Goal: Task Accomplishment & Management: Use online tool/utility

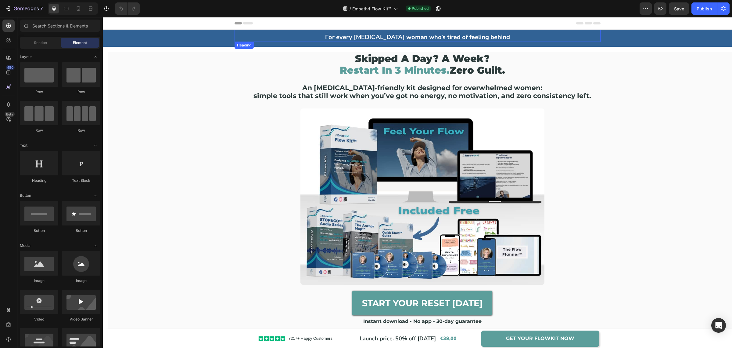
click at [428, 39] on strong "For every [MEDICAL_DATA] woman who’s tired of feeling behind" at bounding box center [417, 37] width 185 height 8
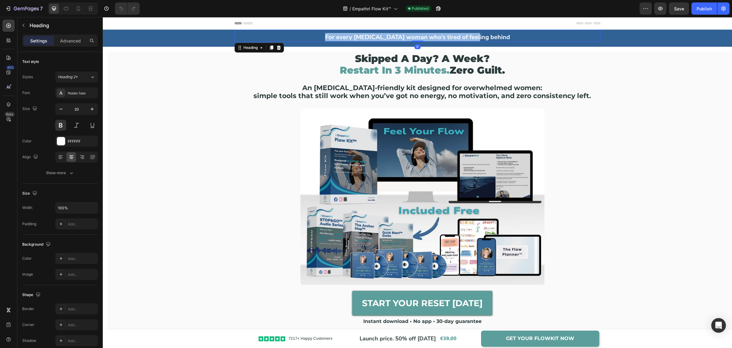
click at [428, 39] on strong "For every [MEDICAL_DATA] woman who’s tired of feeling behind" at bounding box center [417, 37] width 185 height 8
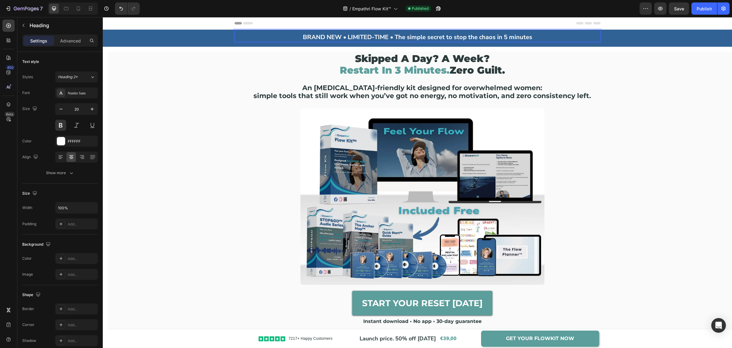
click at [395, 38] on strong "BRAND NEW • LIMITED-TIME • The simple secret to stop the chaos in 5 minutes" at bounding box center [417, 37] width 229 height 8
click at [393, 38] on strong "BRAND NEW • LIMITED-TIME • The simple secret to stop the chaos in 5 minutes" at bounding box center [417, 37] width 229 height 8
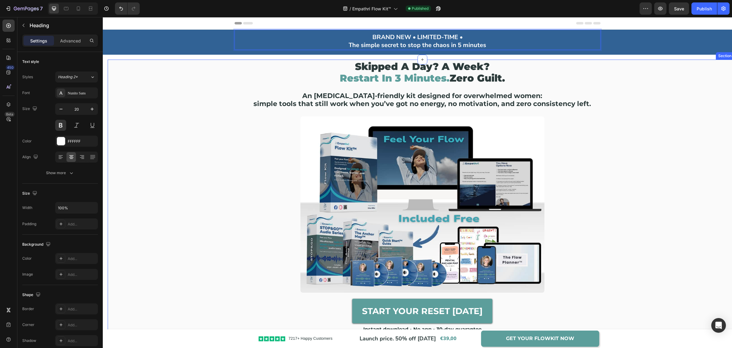
click at [700, 141] on div "skipped a day? a week? restart in 3 minutes. zero guilt. Heading An [MEDICAL_DA…" at bounding box center [422, 202] width 628 height 284
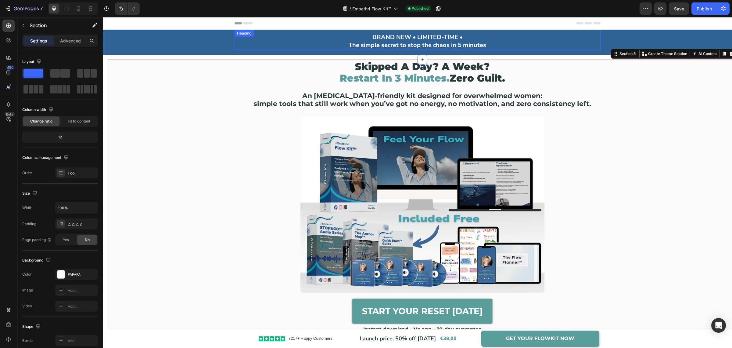
click at [461, 37] on strong "BRAND NEW • LIMITED-TIME •" at bounding box center [418, 37] width 90 height 8
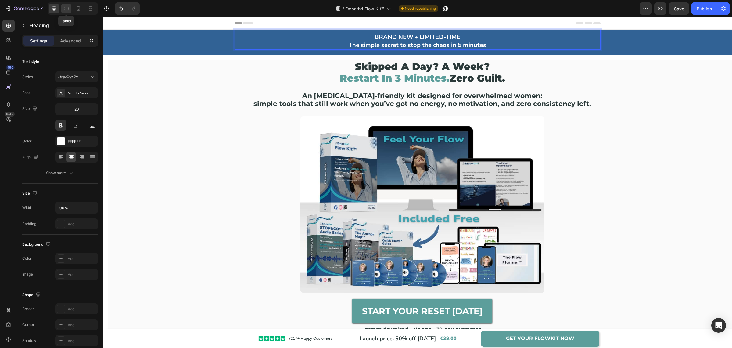
click at [64, 8] on icon at bounding box center [66, 8] width 6 height 6
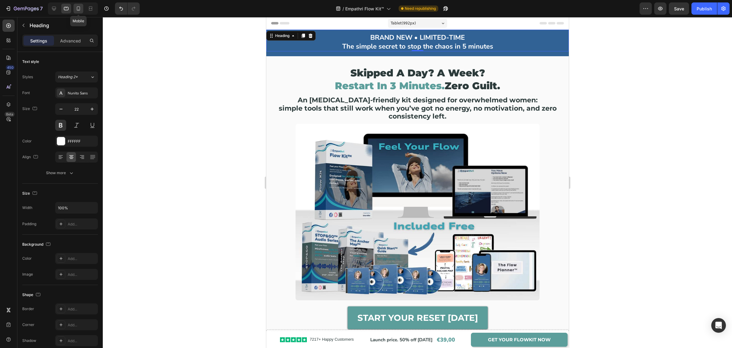
click at [76, 8] on icon at bounding box center [78, 8] width 6 height 6
type input "17"
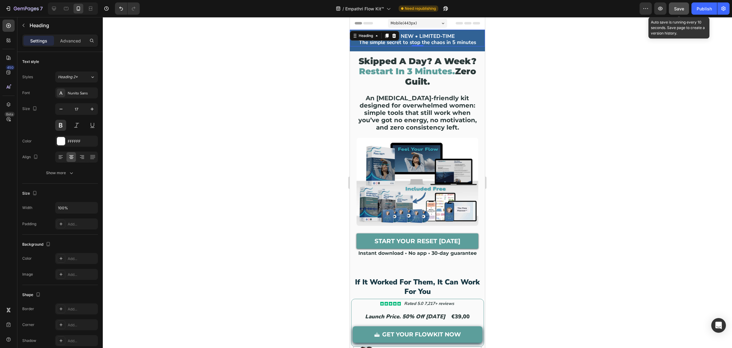
click at [681, 9] on span "Save" at bounding box center [679, 8] width 10 height 5
click at [699, 11] on div "Publish" at bounding box center [704, 8] width 15 height 6
click at [449, 43] on strong "The simple secret to stop the chaos in 5 minutes" at bounding box center [417, 42] width 117 height 7
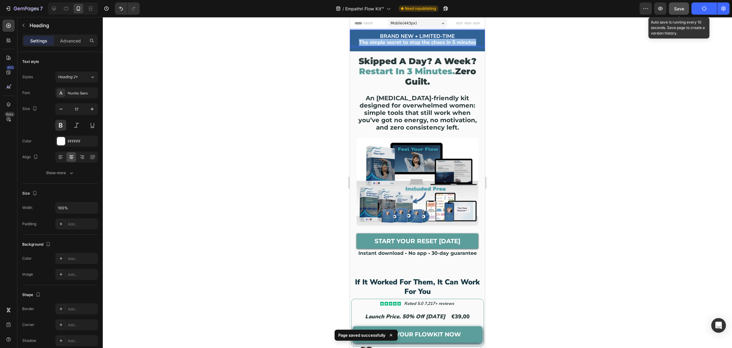
click at [449, 43] on strong "The simple secret to stop the chaos in 5 minutes" at bounding box center [417, 42] width 117 height 7
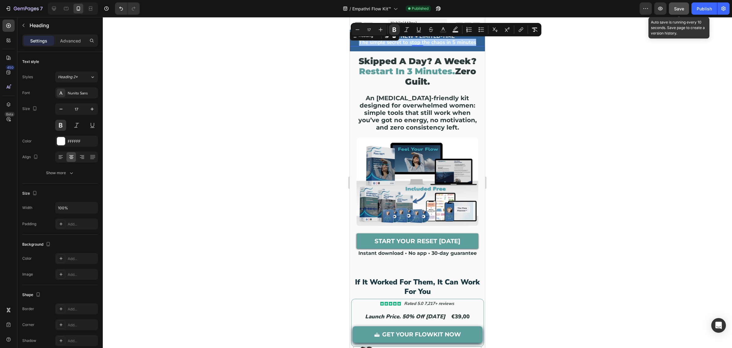
click at [555, 141] on div at bounding box center [418, 182] width 630 height 331
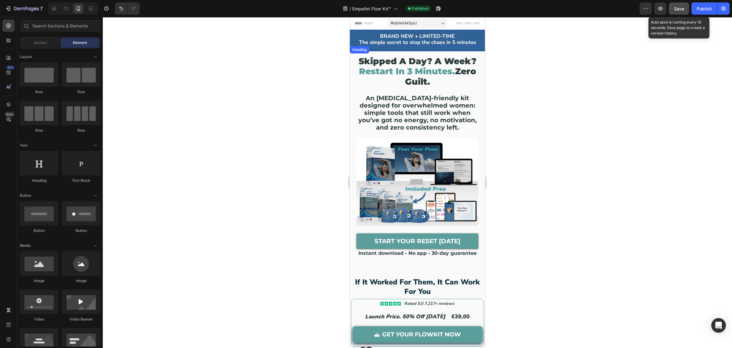
click at [385, 43] on strong "The simple secret to stop the chaos in 5 minutes" at bounding box center [417, 42] width 117 height 7
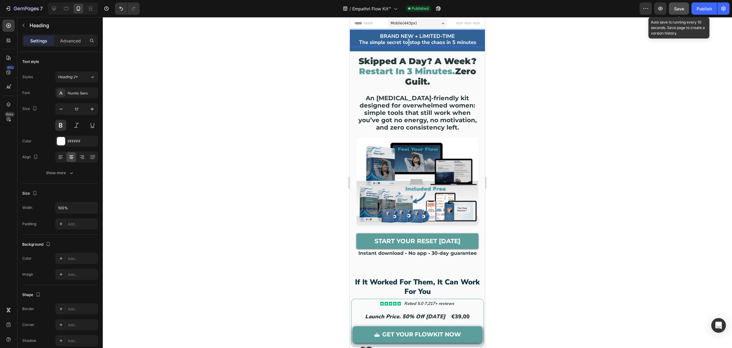
click at [404, 43] on strong "The simple secret to stop the chaos in 5 minutes" at bounding box center [417, 42] width 117 height 7
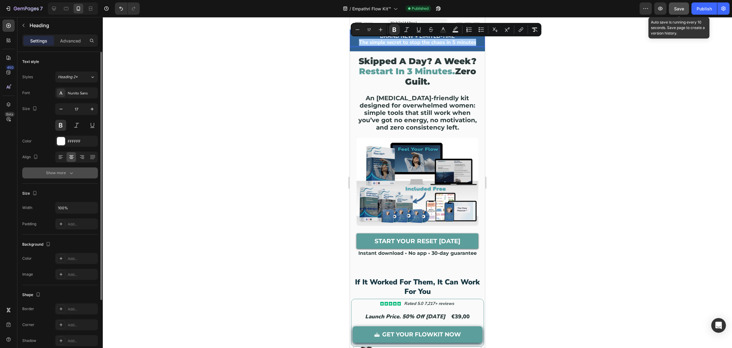
click at [70, 176] on button "Show more" at bounding box center [60, 172] width 76 height 11
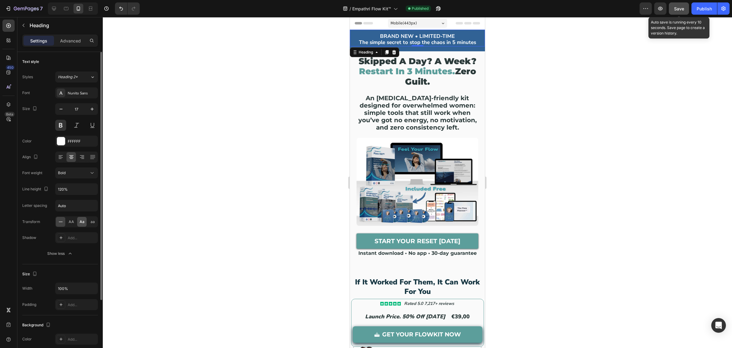
click at [83, 223] on span "Aa" at bounding box center [82, 221] width 5 height 5
click at [63, 224] on div at bounding box center [60, 222] width 9 height 10
click at [387, 42] on strong "The simple secret to stop the chaos in 5 minutes" at bounding box center [417, 42] width 117 height 7
click at [368, 43] on strong "The simple Secret to stop the chaos in 5 minutes" at bounding box center [418, 42] width 118 height 7
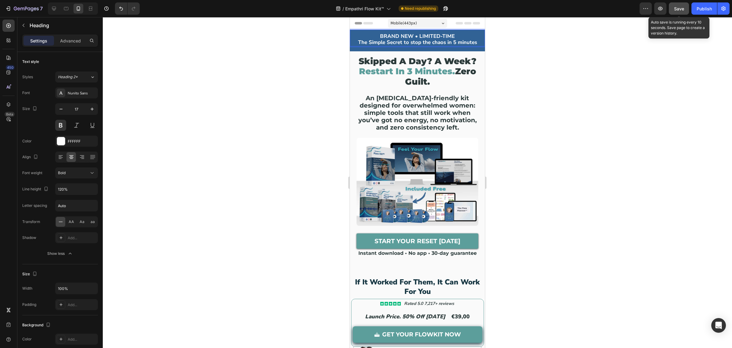
click at [403, 43] on strong "The Simple Secret to stop the chaos in 5 minutes" at bounding box center [417, 42] width 119 height 7
click at [410, 44] on strong "The Simple Secret To stop the chaos in 5 minutes" at bounding box center [418, 42] width 120 height 7
click at [421, 43] on strong "The Simple Secret To Stop the chaos in 5 minutes" at bounding box center [417, 42] width 121 height 7
click at [432, 42] on strong "The Simple Secret To Stop The chaos in 5 minutes" at bounding box center [418, 42] width 122 height 7
click at [447, 43] on strong "The Simple Secret To Stop The Chaos in 5 minutes" at bounding box center [417, 42] width 123 height 7
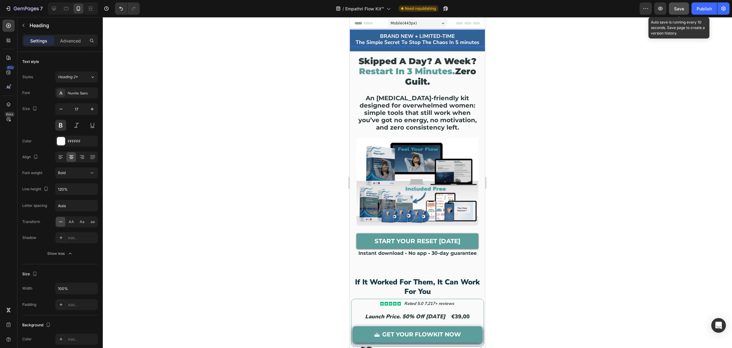
click at [459, 42] on strong "The Simple Secret To Stop The Chaos In 5 minutes" at bounding box center [418, 42] width 124 height 7
click at [605, 150] on div at bounding box center [418, 182] width 630 height 331
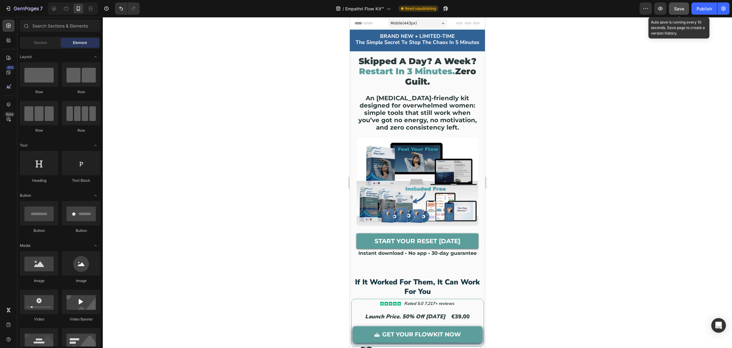
click at [675, 8] on span "Save" at bounding box center [679, 8] width 10 height 5
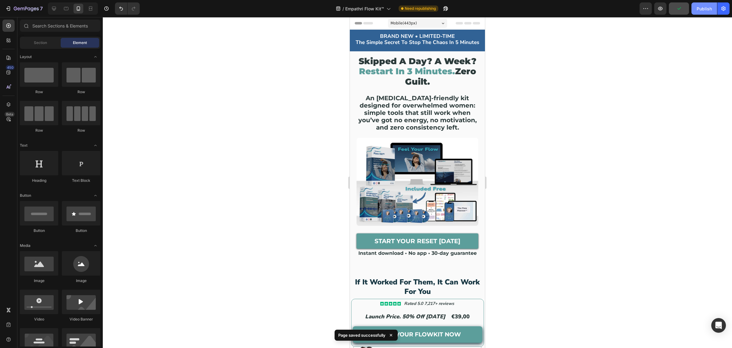
click at [699, 11] on div "Publish" at bounding box center [704, 8] width 15 height 6
click at [67, 12] on div at bounding box center [66, 9] width 10 height 10
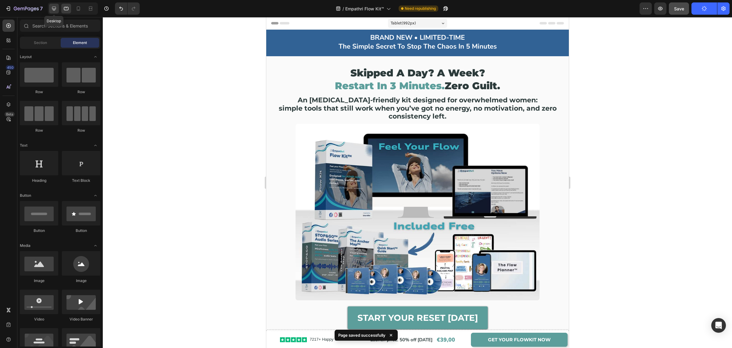
click at [56, 13] on div at bounding box center [54, 9] width 10 height 10
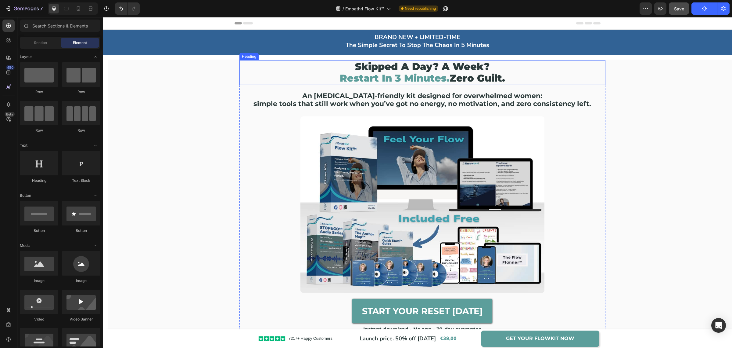
click at [367, 74] on span "restart in 3 minutes." at bounding box center [395, 78] width 110 height 12
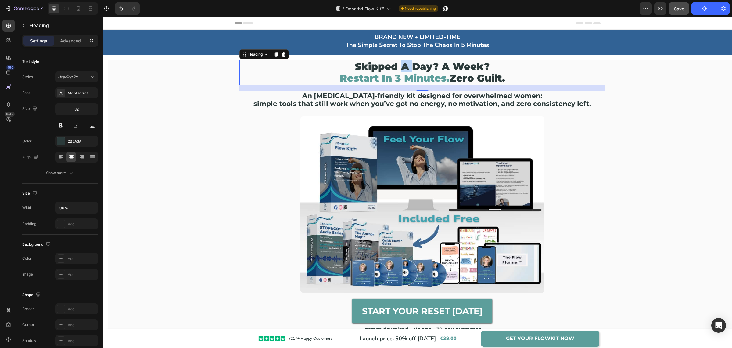
click at [396, 72] on span "restart in 3 minutes." at bounding box center [395, 78] width 110 height 12
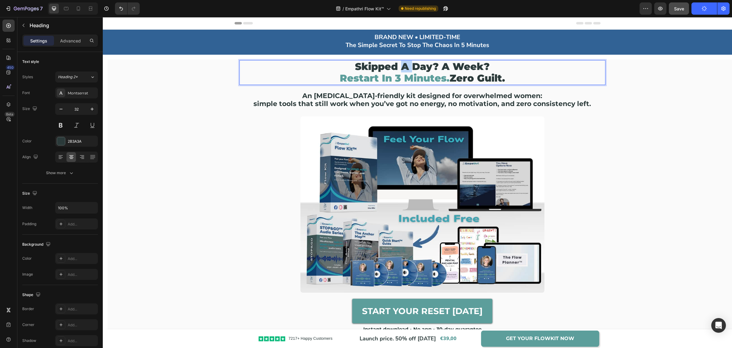
click at [396, 72] on span "restart in 3 minutes." at bounding box center [395, 78] width 110 height 12
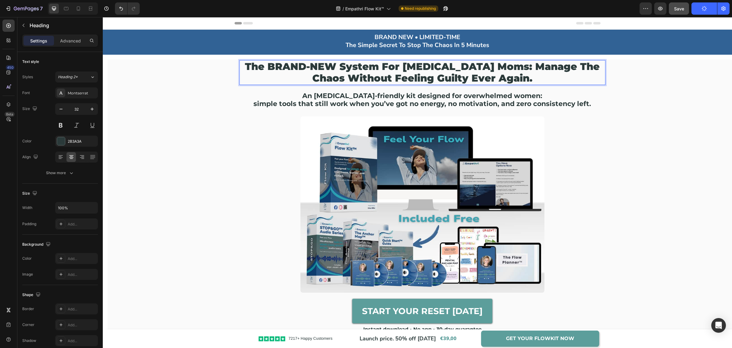
click at [482, 68] on p "The BRAND-NEW System for [MEDICAL_DATA] Moms: Manage the Chaos without feeling …" at bounding box center [422, 72] width 365 height 23
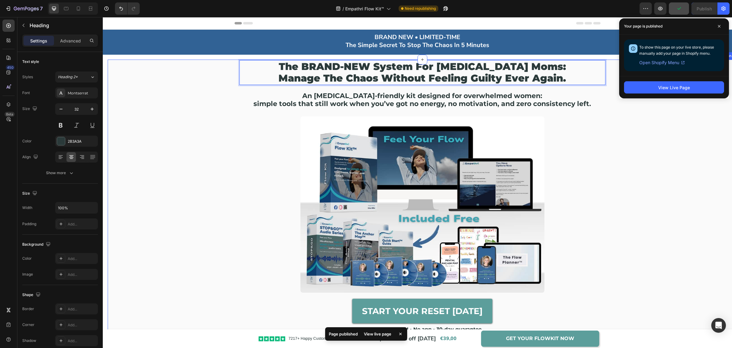
click at [653, 132] on div "The BRAND-NEW System for [MEDICAL_DATA] Moms: Manage the Chaos without feeling …" at bounding box center [422, 202] width 628 height 284
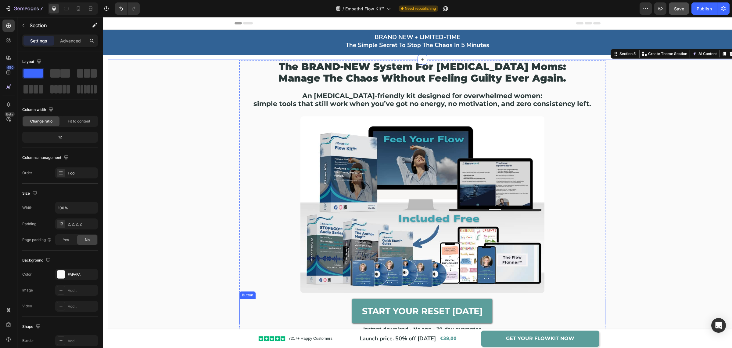
drag, startPoint x: 356, startPoint y: 321, endPoint x: 243, endPoint y: 288, distance: 118.3
click at [356, 320] on link "START YOUR RESET [DATE]" at bounding box center [422, 310] width 140 height 24
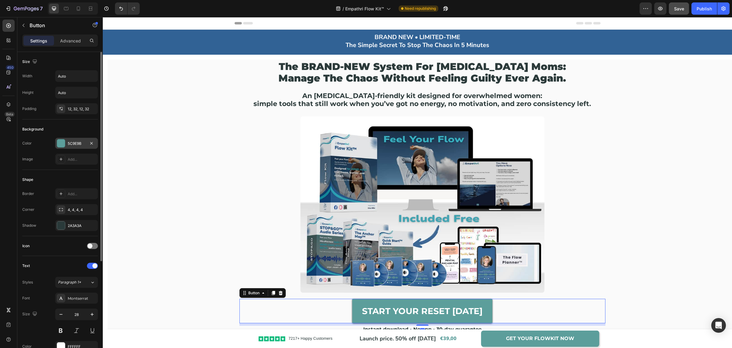
click at [70, 141] on div "5C9E9B" at bounding box center [77, 143] width 18 height 5
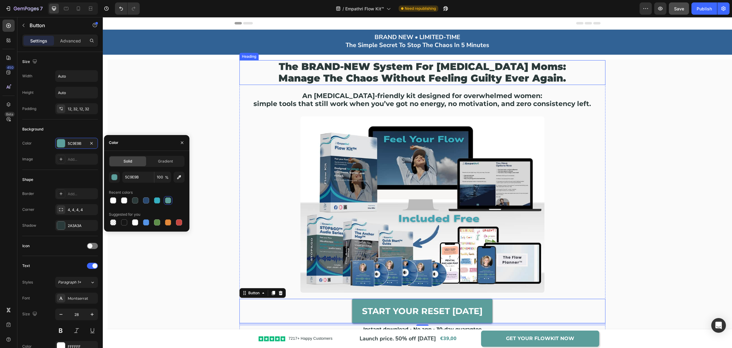
click at [366, 73] on p "The BRAND-NEW System for [MEDICAL_DATA] Moms: Manage the Chaos without feeling …" at bounding box center [422, 72] width 365 height 23
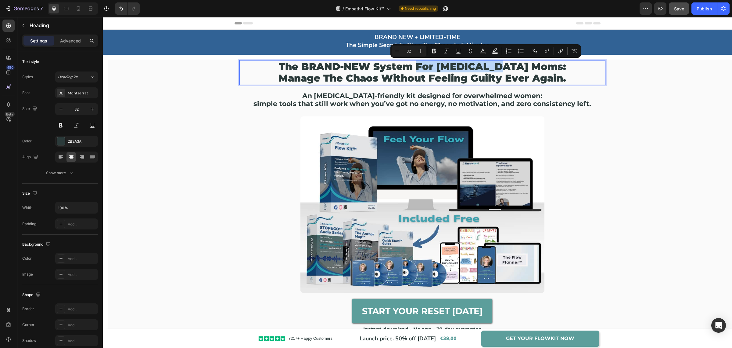
drag, startPoint x: 441, startPoint y: 66, endPoint x: 529, endPoint y: 65, distance: 88.2
click at [529, 65] on p "The BRAND-NEW System for [MEDICAL_DATA] Moms: Manage the Chaos without feeling …" at bounding box center [422, 72] width 365 height 23
click at [483, 52] on rect "Editor contextual toolbar" at bounding box center [483, 53] width 6 height 2
type input "2B3A3A"
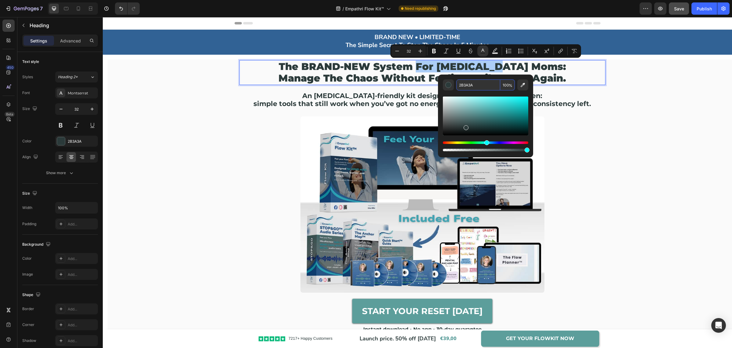
paste input "5C9E9B"
type input "5C9E9B"
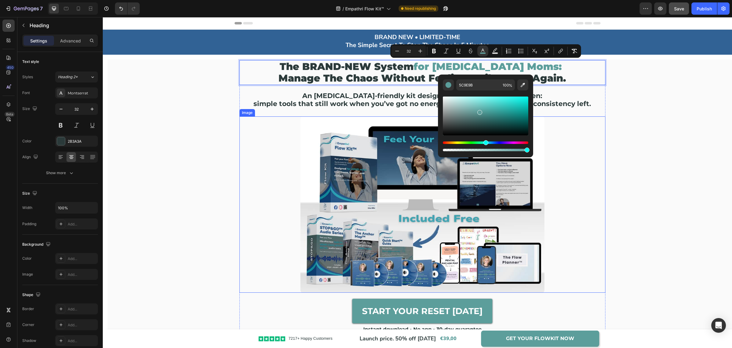
click at [596, 132] on div at bounding box center [423, 204] width 366 height 176
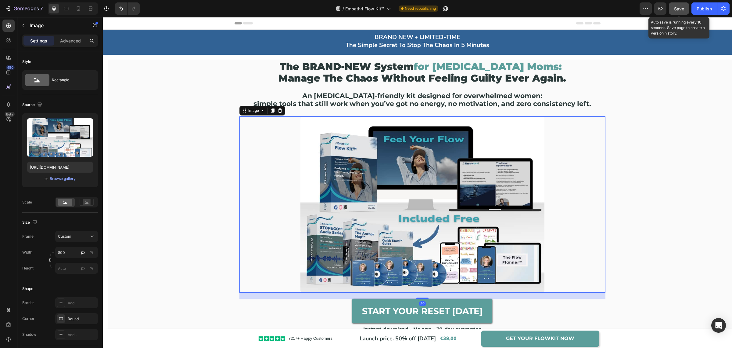
click at [678, 7] on span "Save" at bounding box center [679, 8] width 10 height 5
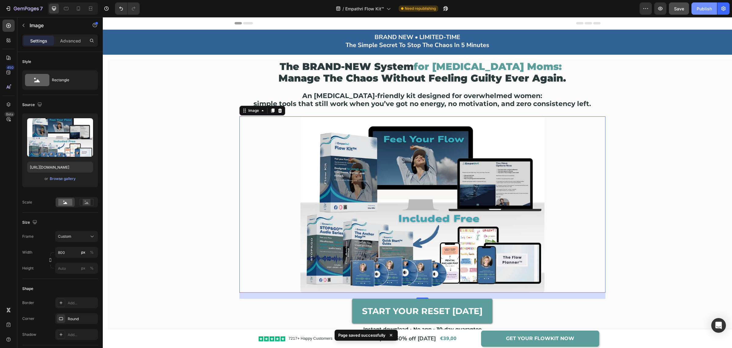
click at [702, 12] on button "Publish" at bounding box center [705, 8] width 26 height 12
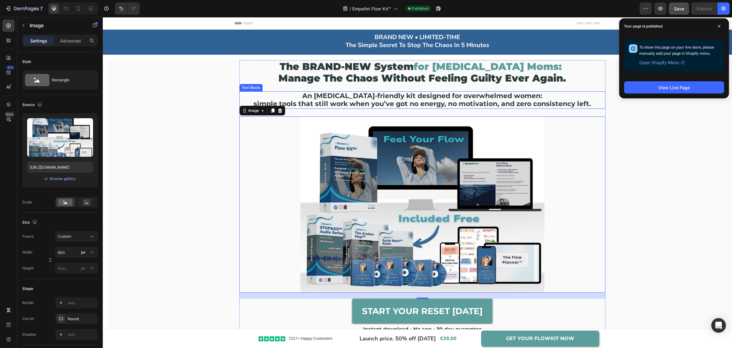
click at [404, 106] on p "simple tools that still work when you’ve got no energy, no motivation, and zero…" at bounding box center [422, 104] width 365 height 8
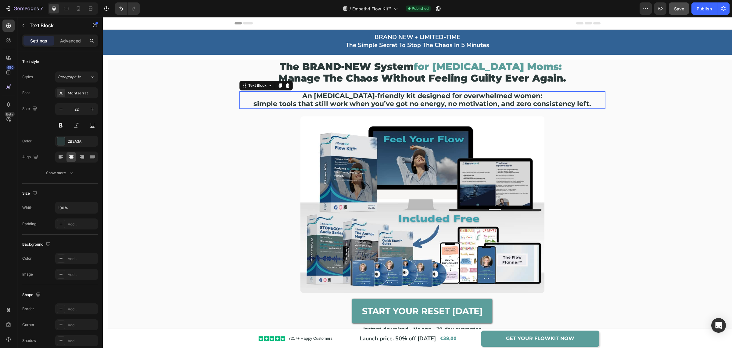
click at [404, 105] on p "simple tools that still work when you’ve got no energy, no motivation, and zero…" at bounding box center [422, 104] width 365 height 8
click at [662, 107] on div "The BRAND-NEW System for [MEDICAL_DATA] Moms: Manage the Chaos without feeling …" at bounding box center [422, 202] width 628 height 284
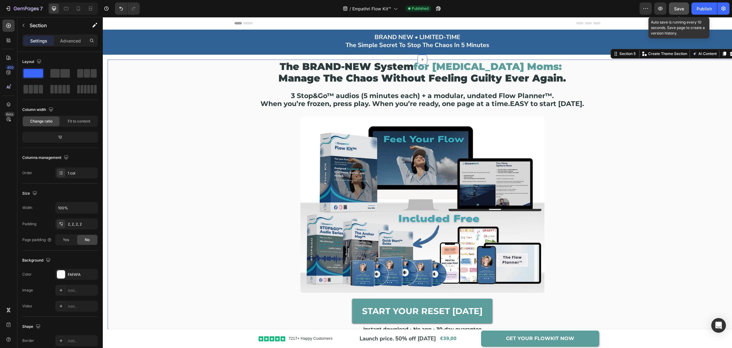
click at [674, 7] on span "Save" at bounding box center [679, 8] width 10 height 5
drag, startPoint x: 703, startPoint y: 13, endPoint x: 530, endPoint y: 72, distance: 183.4
click at [703, 13] on button "Publish" at bounding box center [705, 8] width 26 height 12
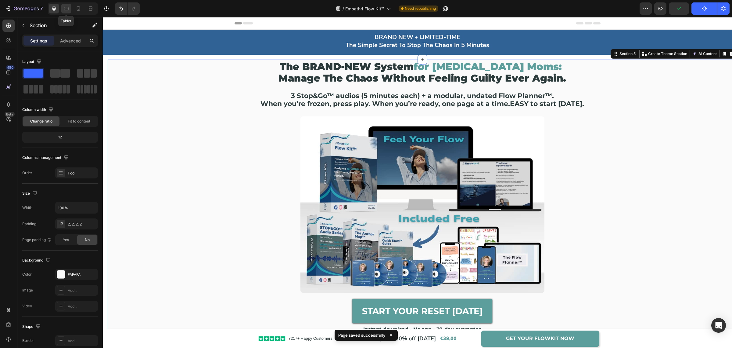
click at [65, 10] on icon at bounding box center [66, 8] width 5 height 3
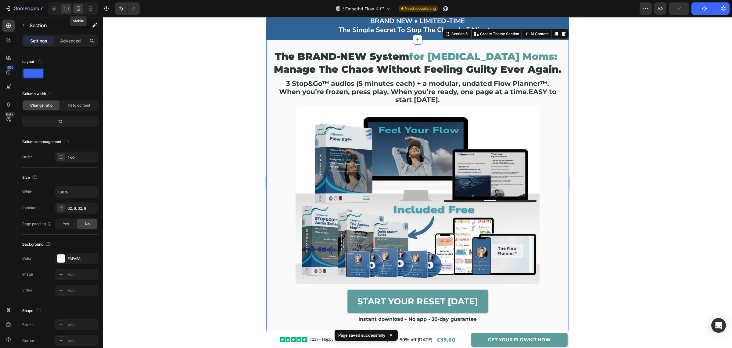
scroll to position [18, 0]
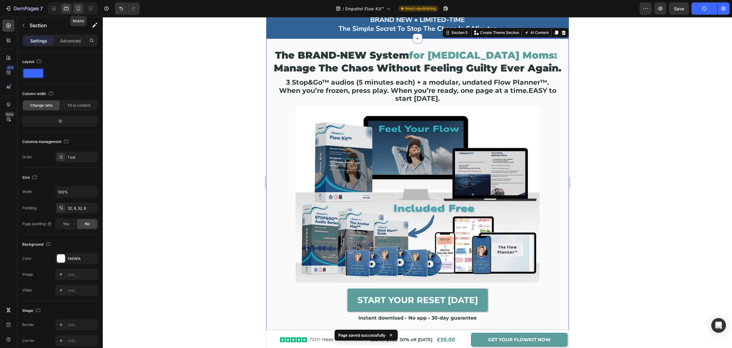
click at [79, 10] on icon at bounding box center [78, 8] width 3 height 4
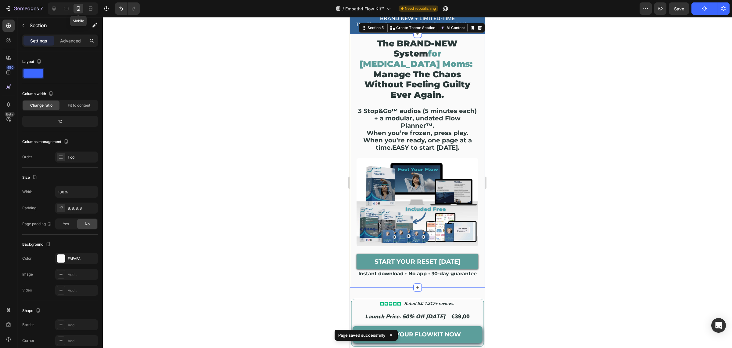
scroll to position [13, 0]
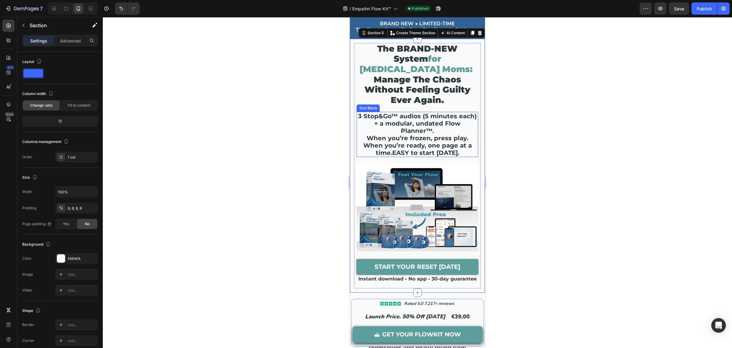
click at [422, 136] on p "3 Stop&Go™ audios (5 minutes each) + a modular, undated Flow Planner™. When you…" at bounding box center [417, 134] width 121 height 44
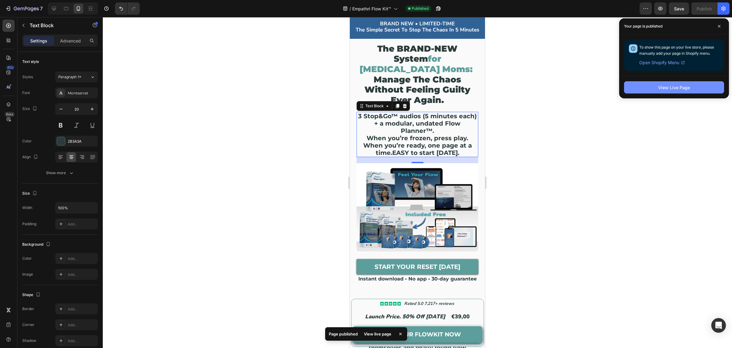
click at [635, 88] on button "View Live Page" at bounding box center [674, 87] width 100 height 12
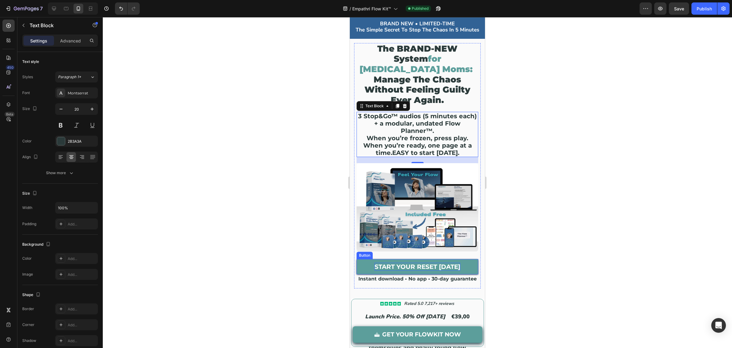
click at [421, 263] on strong "START YOUR RESET [DATE]" at bounding box center [418, 266] width 86 height 7
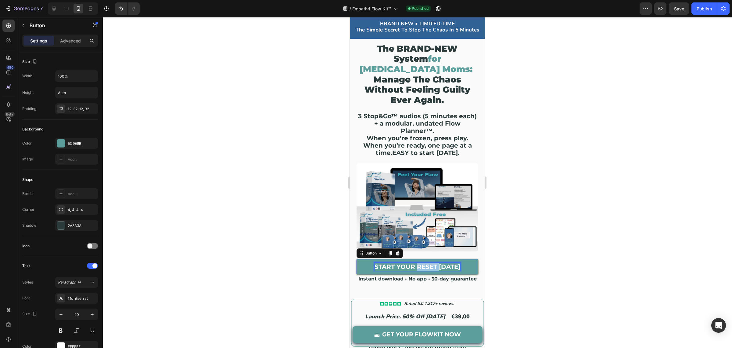
click at [421, 263] on strong "START YOUR RESET [DATE]" at bounding box center [418, 266] width 86 height 7
click at [120, 11] on icon "Undo/Redo" at bounding box center [121, 8] width 6 height 6
click at [124, 17] on div at bounding box center [418, 182] width 630 height 331
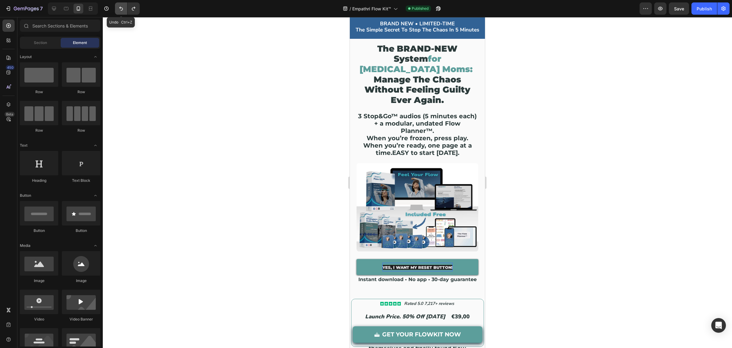
click at [121, 14] on button "Undo/Redo" at bounding box center [121, 8] width 12 height 12
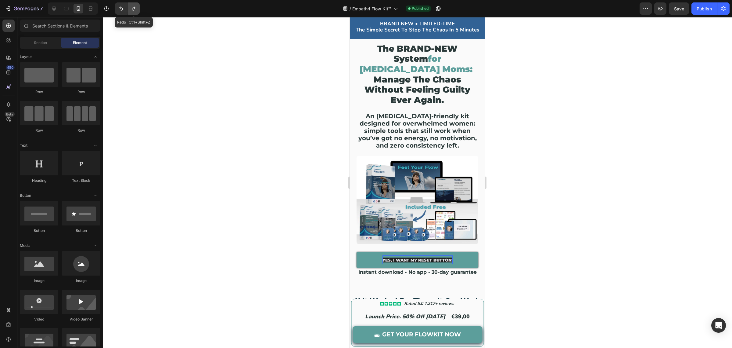
click at [134, 12] on button "Undo/Redo" at bounding box center [134, 8] width 12 height 12
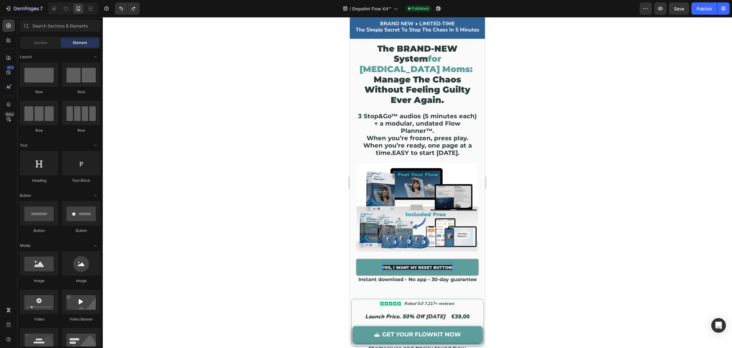
click at [506, 218] on div at bounding box center [418, 182] width 630 height 331
click at [534, 259] on div at bounding box center [418, 182] width 630 height 331
click at [686, 9] on button "button" at bounding box center [679, 8] width 20 height 12
click at [448, 335] on strong "GET YOUR FLOWKIT NOW" at bounding box center [421, 334] width 79 height 12
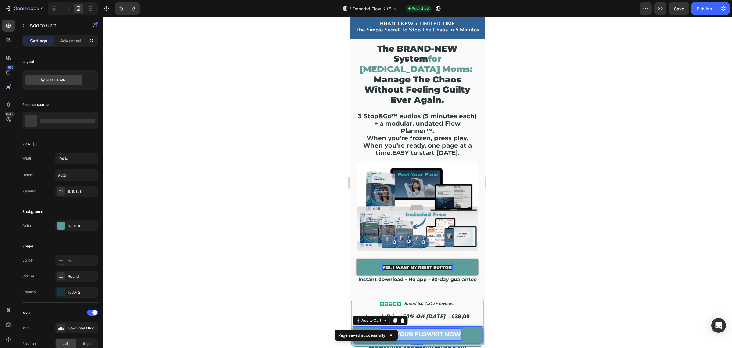
click at [448, 335] on strong "GET YOUR FLOWKIT NOW" at bounding box center [421, 334] width 79 height 7
copy strong "GET YOUR FLOWKIT NOW"
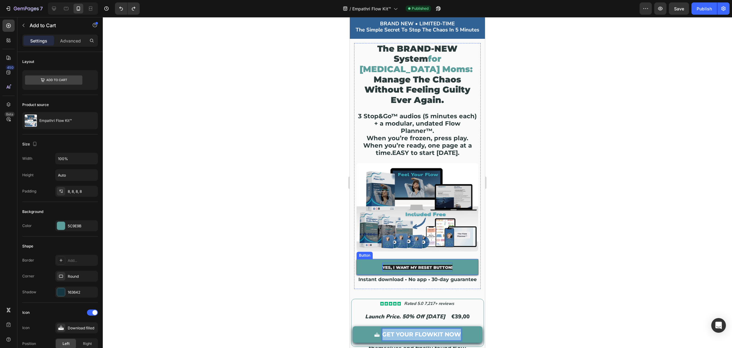
click at [439, 265] on span "Yes, I want my Reset Button!" at bounding box center [418, 267] width 70 height 5
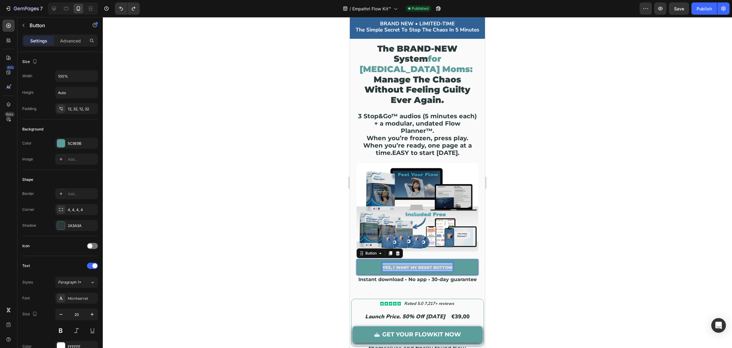
click at [440, 265] on span "Yes, I want my Reset Button!" at bounding box center [418, 267] width 70 height 5
click at [629, 191] on div at bounding box center [418, 182] width 630 height 331
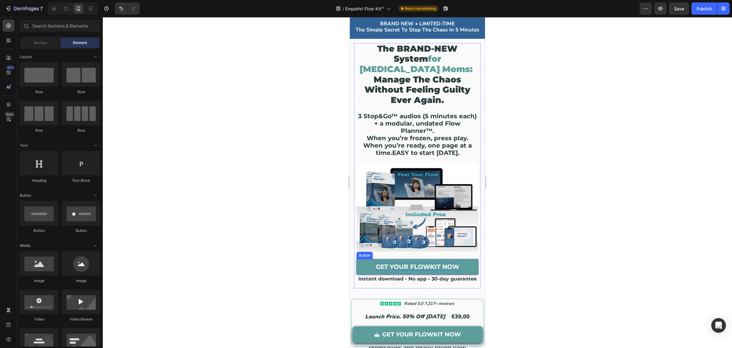
click at [410, 264] on strong "GET YOUR FLOWKIT NOW" at bounding box center [418, 266] width 84 height 7
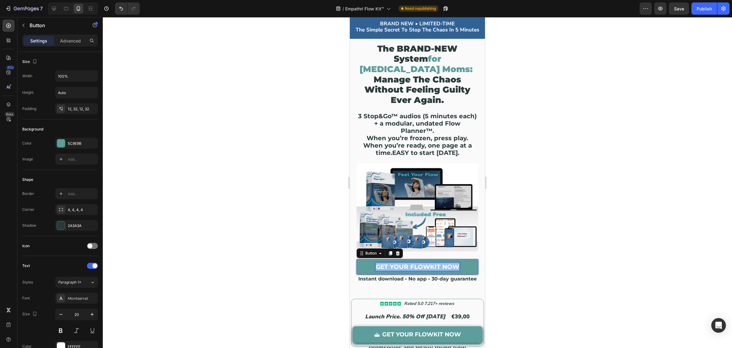
click at [410, 264] on strong "GET YOUR FLOWKIT NOW" at bounding box center [418, 266] width 84 height 7
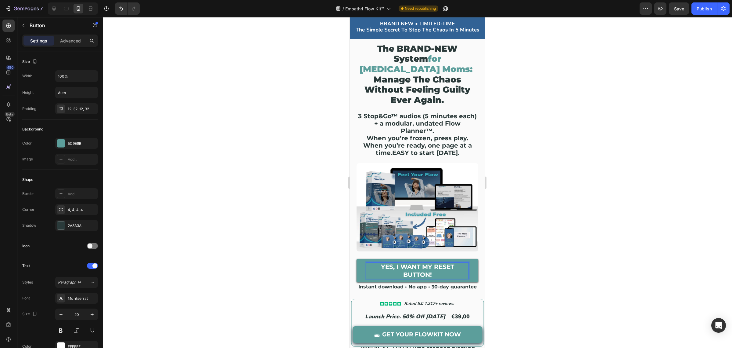
click at [539, 251] on div at bounding box center [418, 182] width 630 height 331
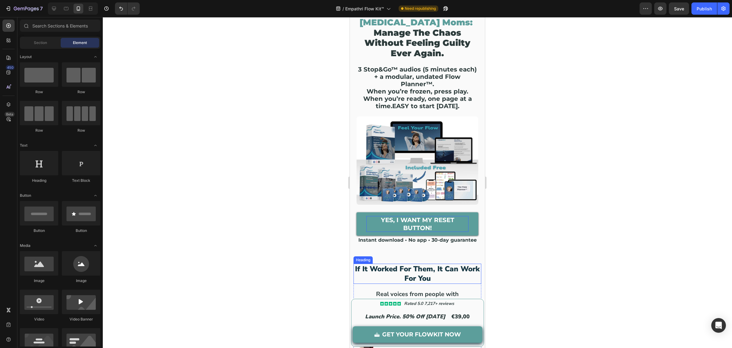
scroll to position [89, 0]
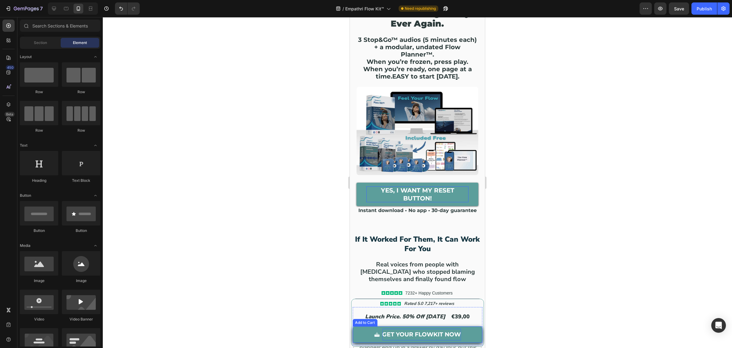
click at [417, 332] on strong "GET YOUR FLOWKIT NOW" at bounding box center [421, 334] width 79 height 7
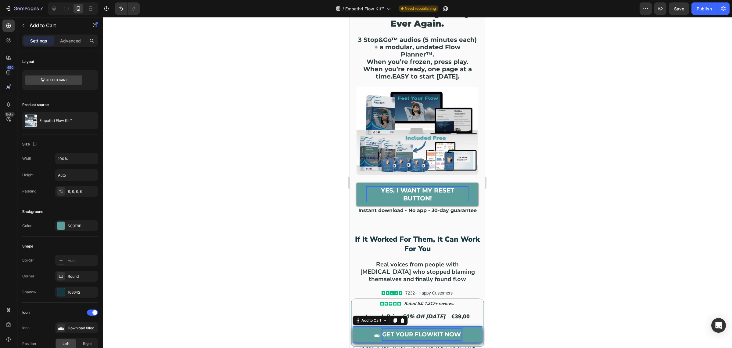
click at [417, 332] on strong "GET YOUR FLOWKIT NOW" at bounding box center [421, 334] width 79 height 7
click at [545, 295] on div at bounding box center [418, 182] width 630 height 331
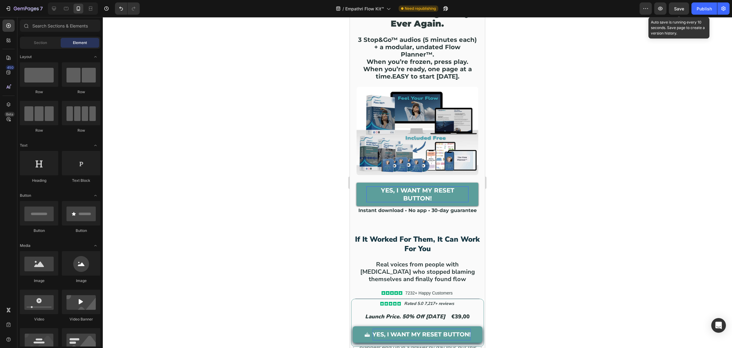
click at [675, 11] on div "Save" at bounding box center [679, 8] width 10 height 6
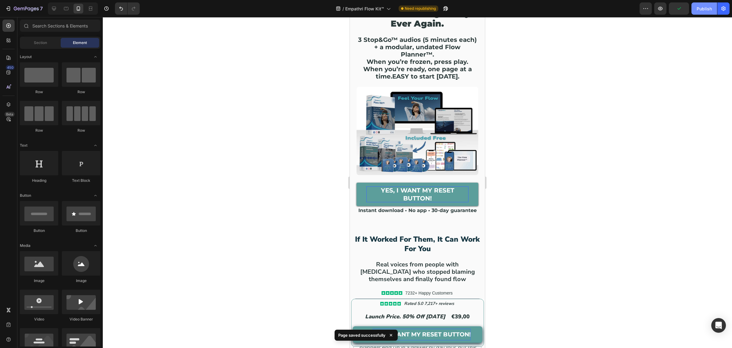
click at [699, 7] on div "Publish" at bounding box center [704, 8] width 15 height 6
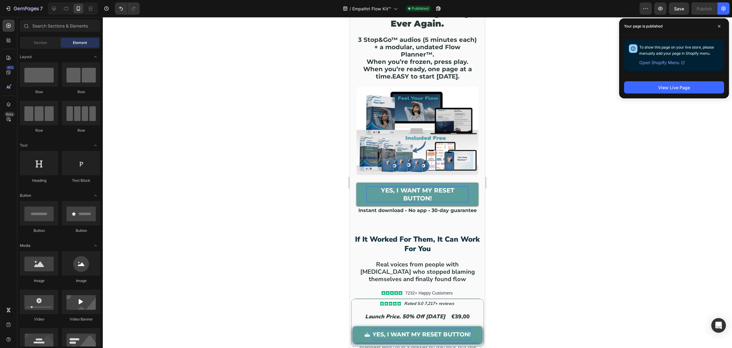
click at [551, 203] on div at bounding box center [418, 182] width 630 height 331
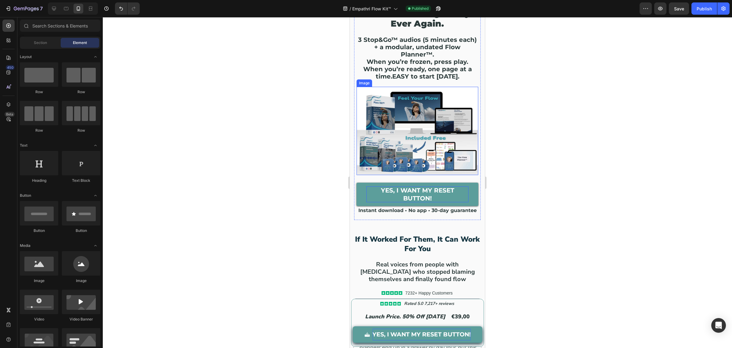
scroll to position [0, 0]
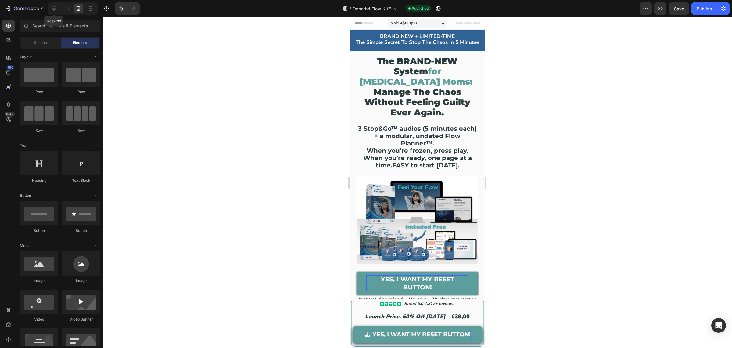
drag, startPoint x: 53, startPoint y: 9, endPoint x: 60, endPoint y: 12, distance: 7.5
click at [53, 9] on icon at bounding box center [54, 8] width 6 height 6
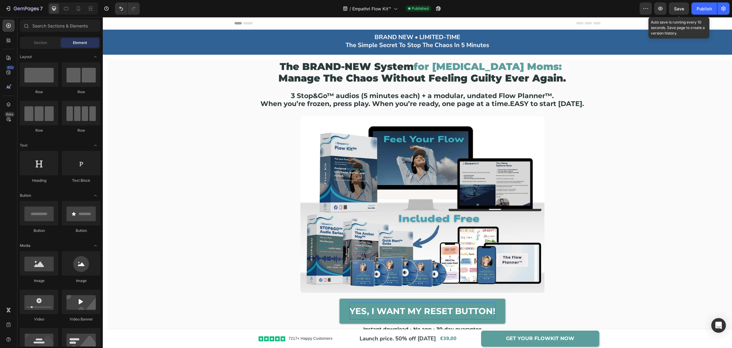
click at [681, 5] on div "Save" at bounding box center [679, 8] width 10 height 6
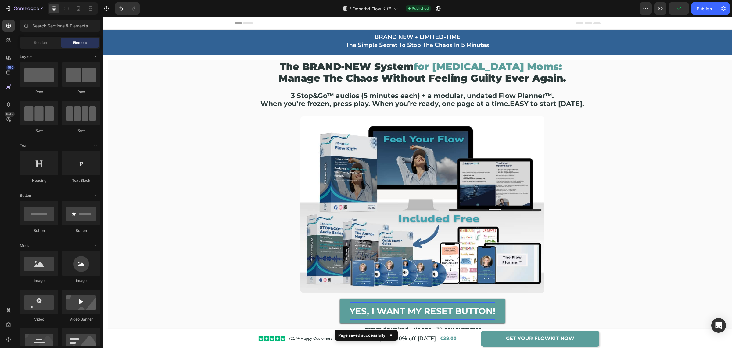
drag, startPoint x: 707, startPoint y: 13, endPoint x: 708, endPoint y: 16, distance: 3.7
click at [707, 13] on button "Publish" at bounding box center [705, 8] width 26 height 12
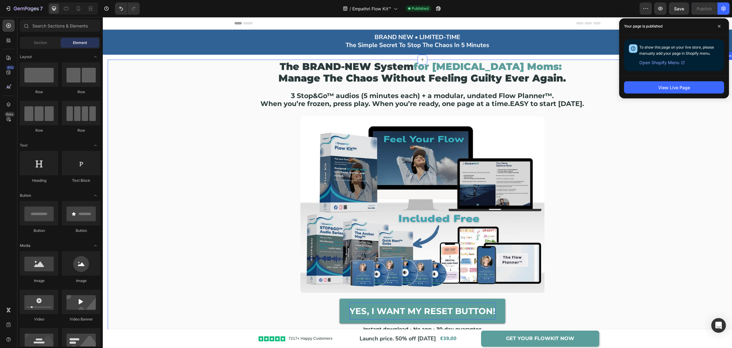
click at [696, 143] on div "The BRAND-NEW System for [MEDICAL_DATA] Moms: Manage the Chaos without feeling …" at bounding box center [422, 202] width 628 height 284
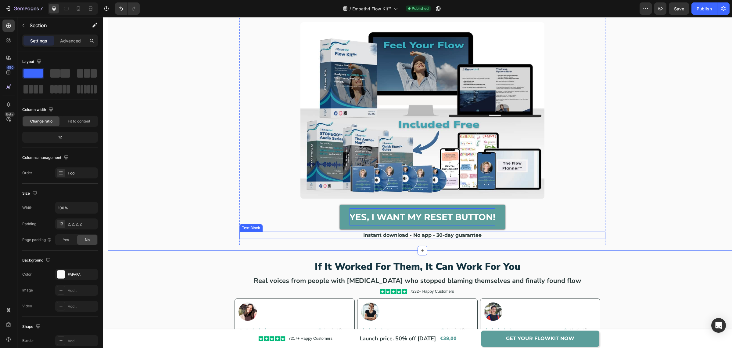
scroll to position [114, 0]
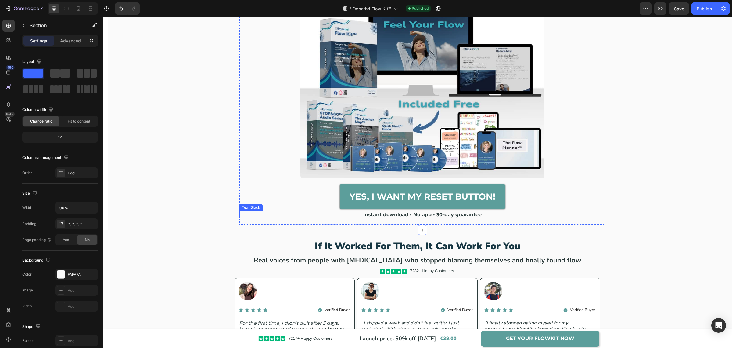
click at [437, 215] on p "Instant download • No app • 30-day guarantee" at bounding box center [422, 214] width 365 height 6
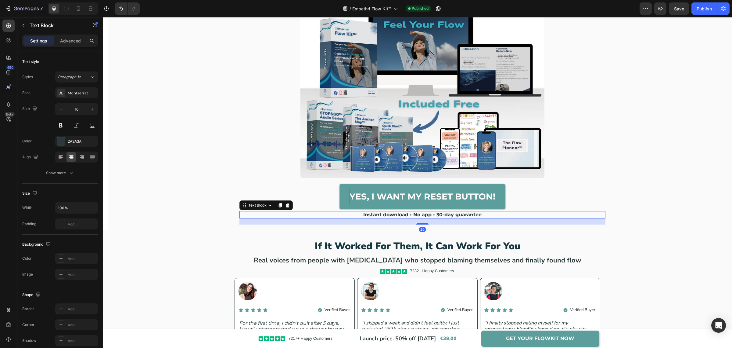
click at [437, 215] on p "Instant download • No app • 30-day guarantee" at bounding box center [422, 214] width 365 height 6
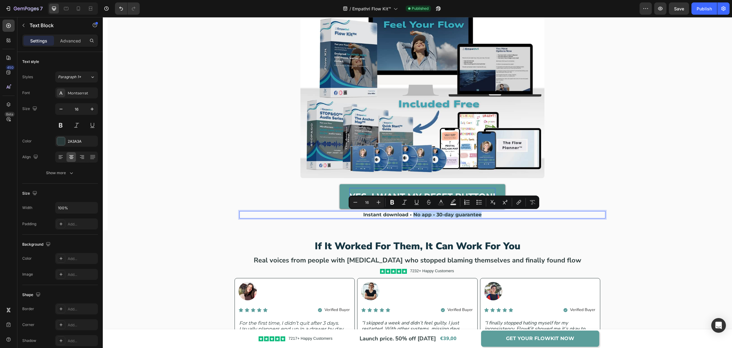
drag, startPoint x: 412, startPoint y: 214, endPoint x: 493, endPoint y: 210, distance: 81.6
click at [491, 212] on p "Instant download • No app • 30-day guarantee" at bounding box center [422, 214] width 365 height 6
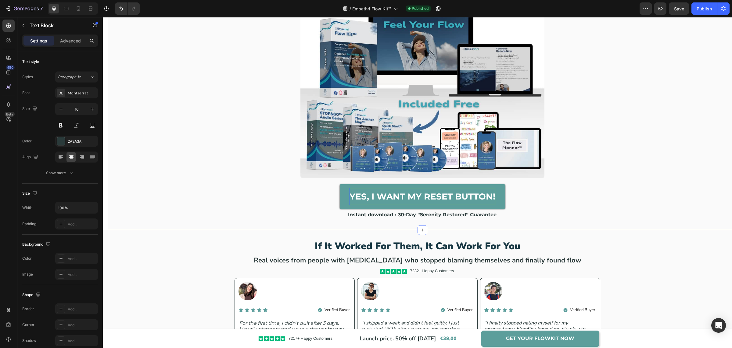
click at [621, 136] on div "The BRAND-NEW System for [MEDICAL_DATA] Moms: Manage the Chaos without feeling …" at bounding box center [422, 88] width 628 height 284
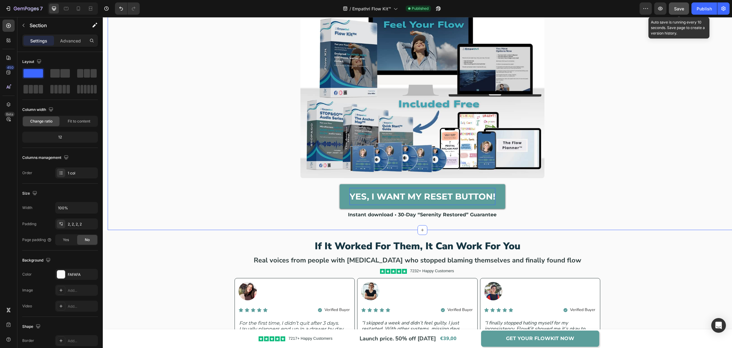
click at [684, 9] on span "Save" at bounding box center [679, 8] width 10 height 5
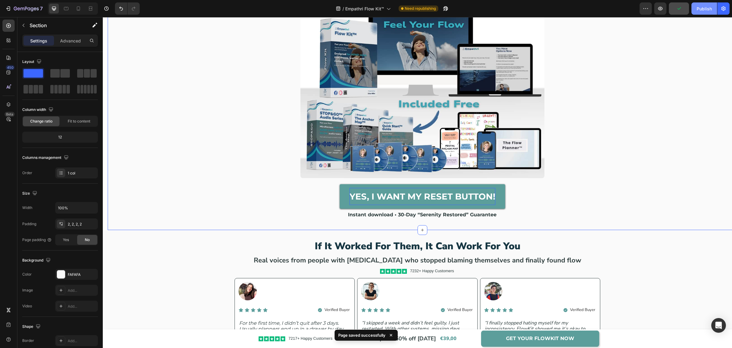
click at [700, 10] on div "Publish" at bounding box center [704, 8] width 15 height 6
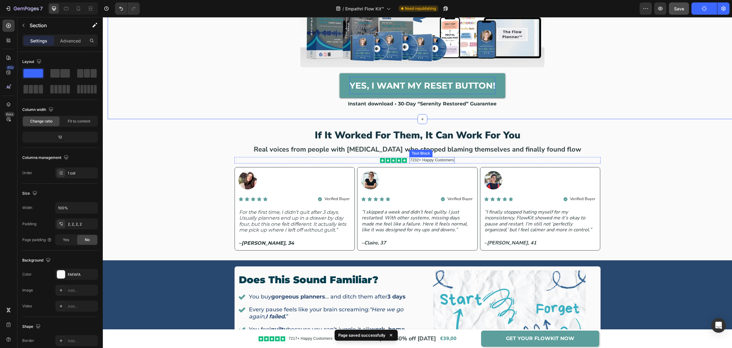
scroll to position [229, 0]
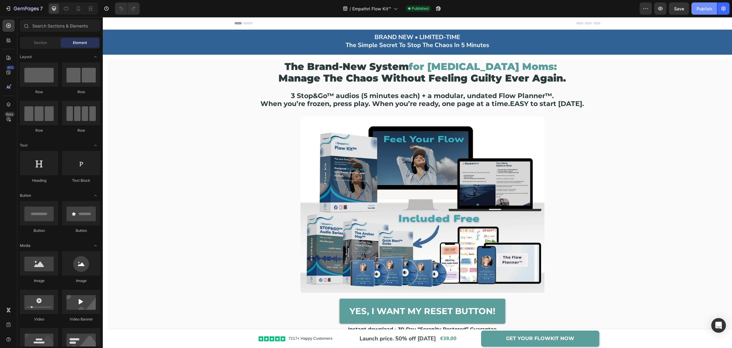
click at [699, 9] on div "Publish" at bounding box center [704, 8] width 15 height 6
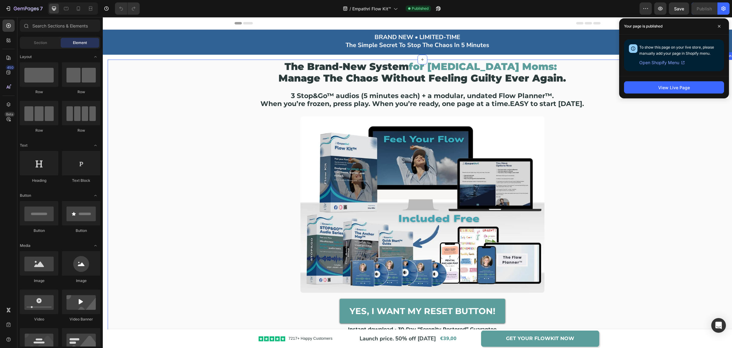
click at [668, 153] on div "the brand-new system for adhd moms: manage the chaos without feeling guilty eve…" at bounding box center [422, 202] width 628 height 284
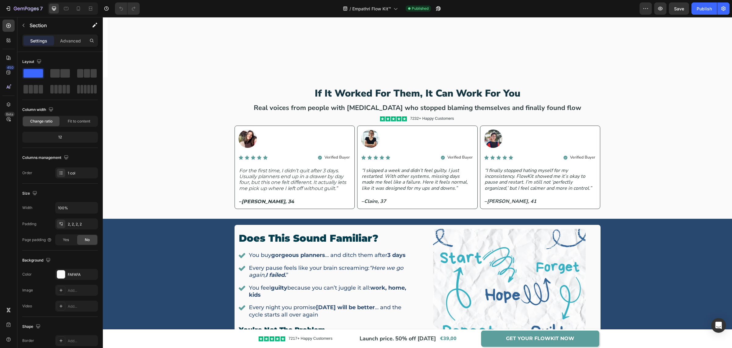
scroll to position [496, 0]
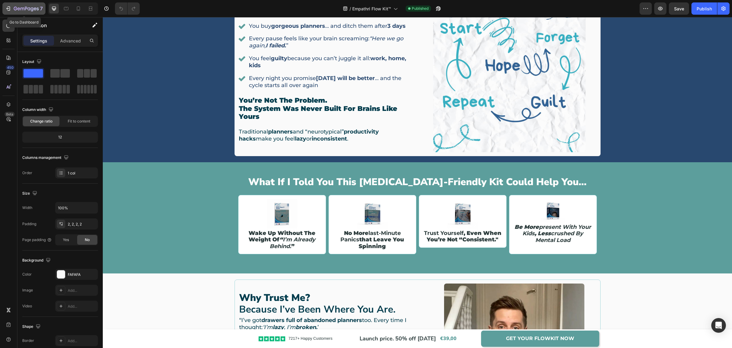
click at [34, 7] on icon "button" at bounding box center [26, 8] width 25 height 5
